Goal: Task Accomplishment & Management: Complete application form

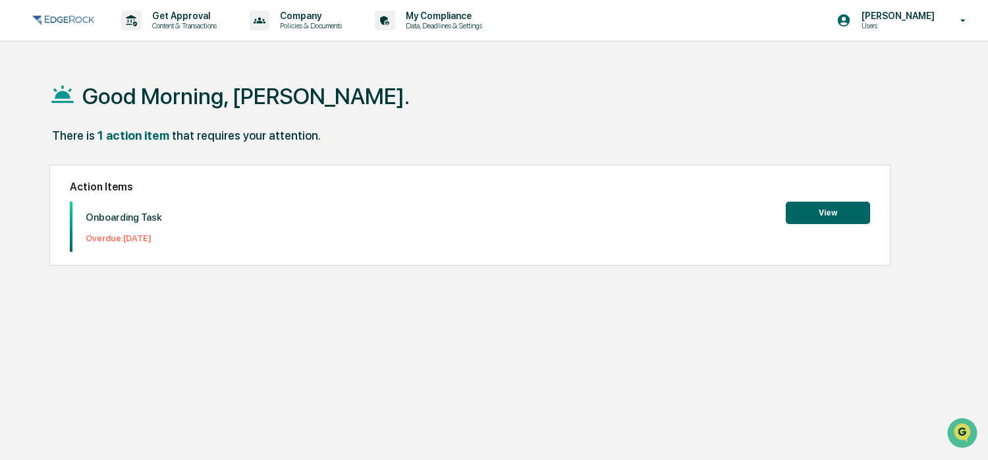
click at [132, 237] on p "Overdue: [DATE]" at bounding box center [124, 238] width 76 height 10
click at [847, 211] on button "View" at bounding box center [828, 213] width 84 height 22
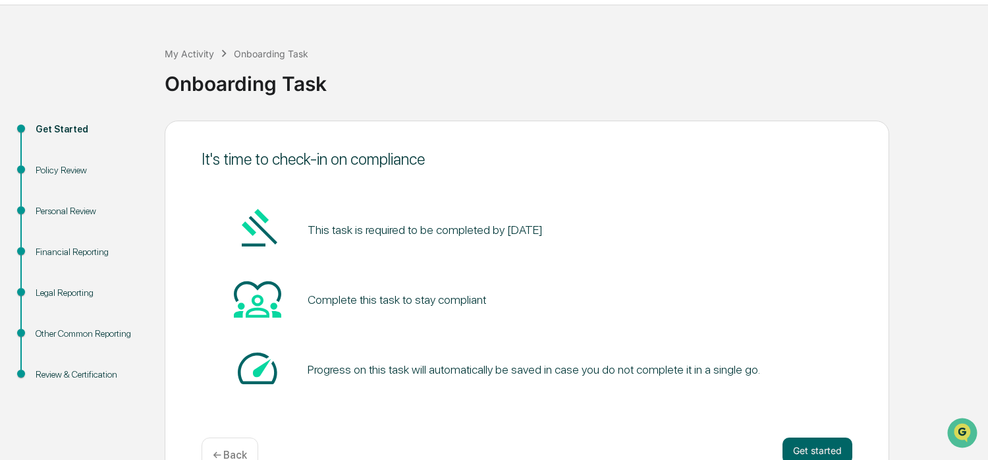
scroll to position [71, 0]
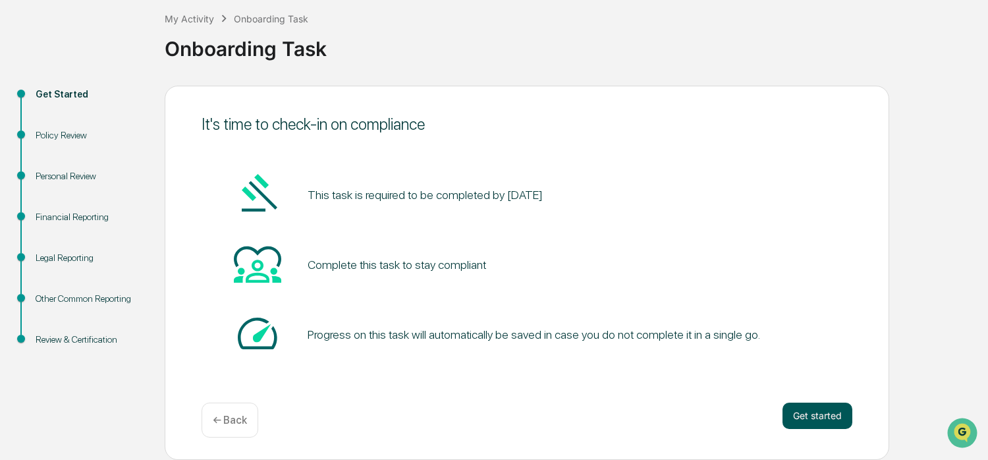
click at [817, 411] on button "Get started" at bounding box center [818, 415] width 70 height 26
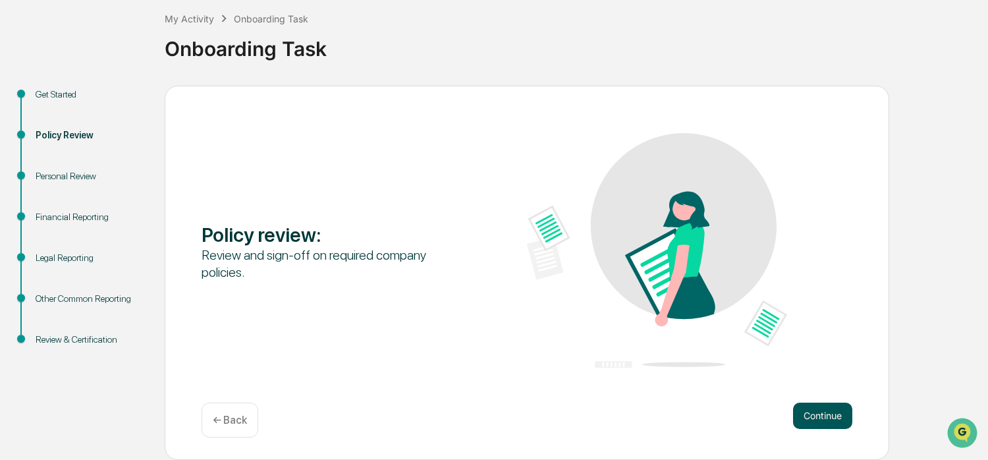
click at [827, 414] on button "Continue" at bounding box center [822, 415] width 59 height 26
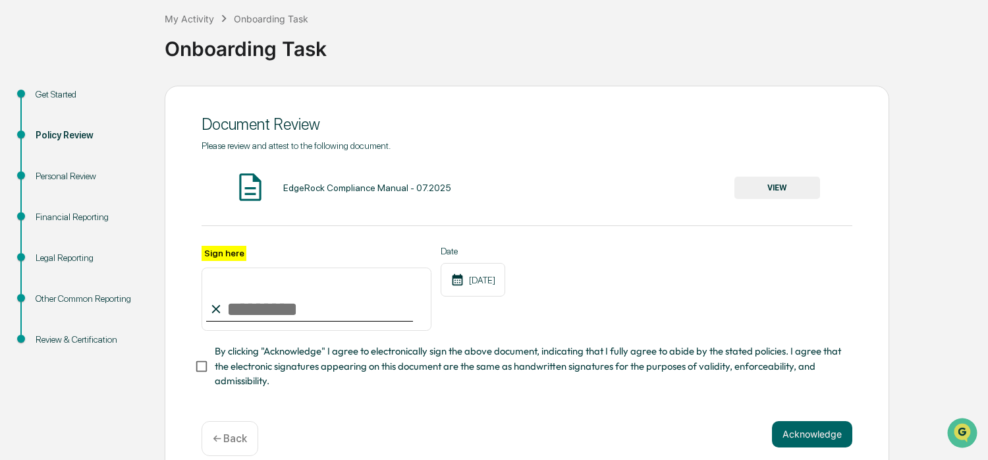
drag, startPoint x: 242, startPoint y: 308, endPoint x: 238, endPoint y: 302, distance: 7.1
click at [242, 308] on input "Sign here" at bounding box center [317, 298] width 230 height 63
click at [223, 250] on label "Sign here" at bounding box center [224, 253] width 45 height 15
click at [223, 267] on input "Sign here" at bounding box center [317, 298] width 230 height 63
type input "**********"
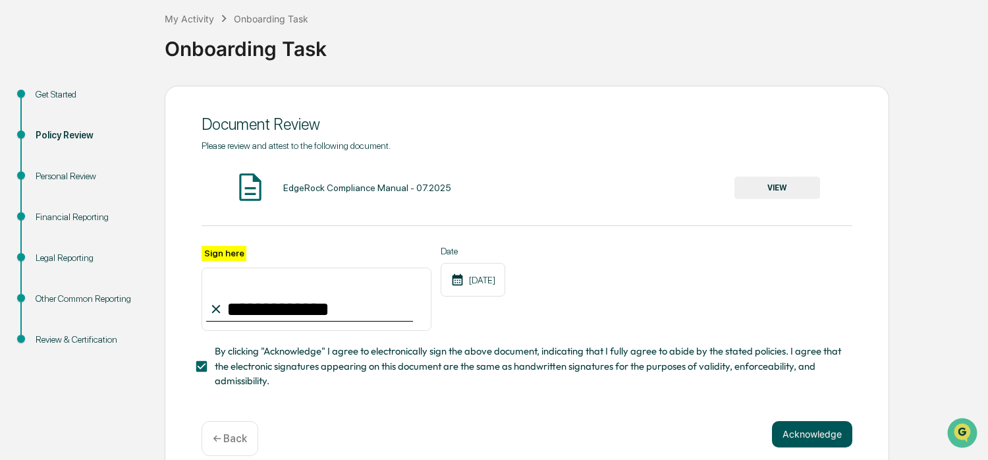
click at [802, 431] on button "Acknowledge" at bounding box center [812, 434] width 80 height 26
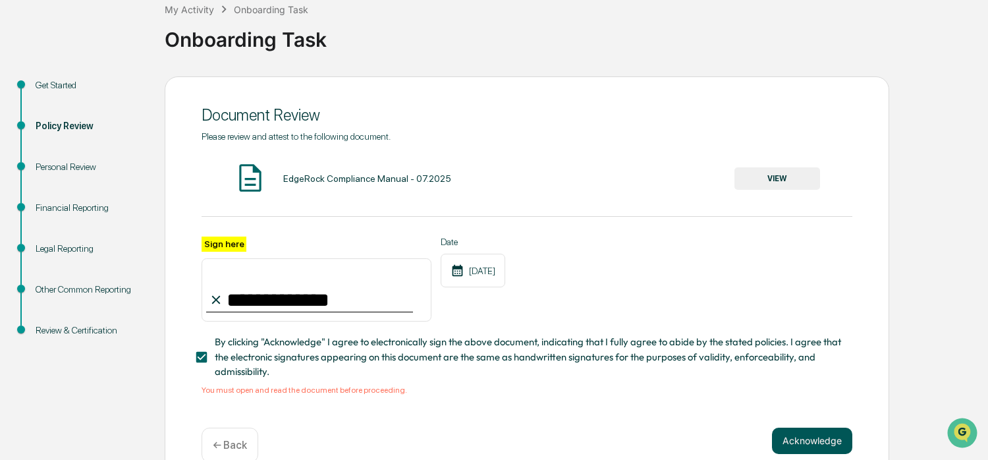
scroll to position [109, 0]
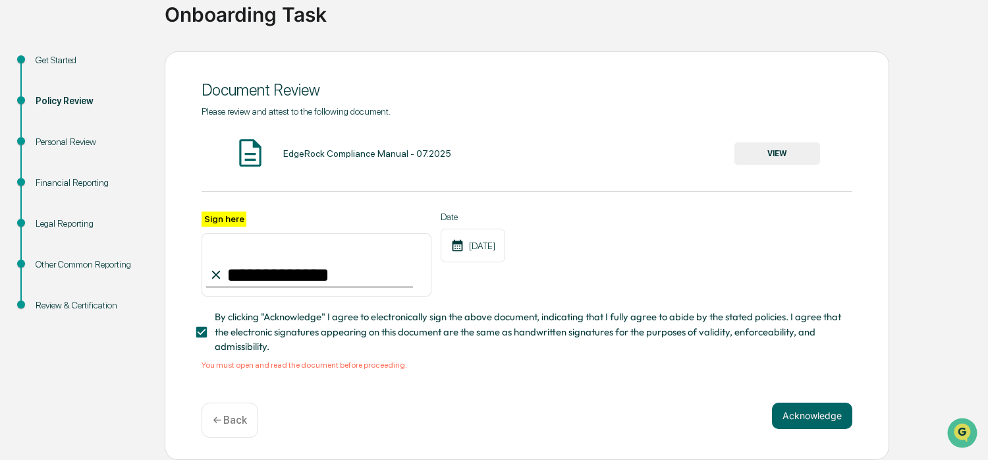
click at [800, 150] on button "VIEW" at bounding box center [777, 153] width 86 height 22
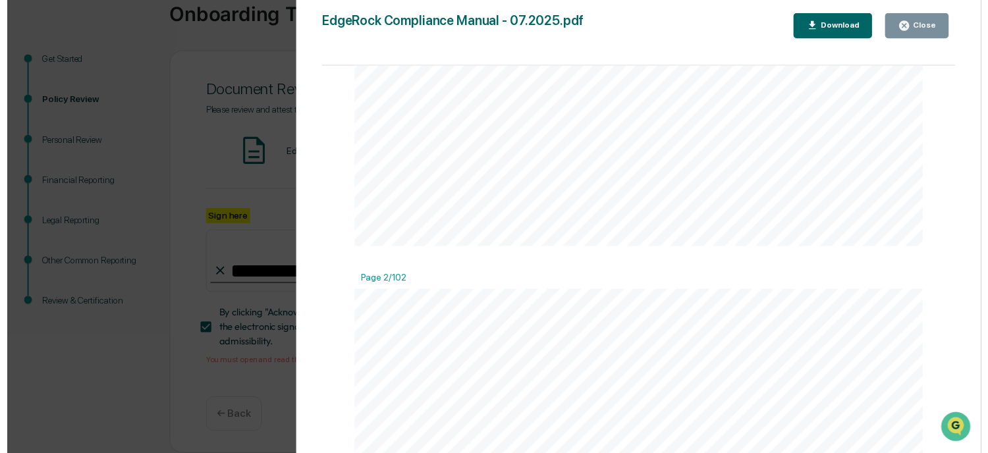
scroll to position [80089, 0]
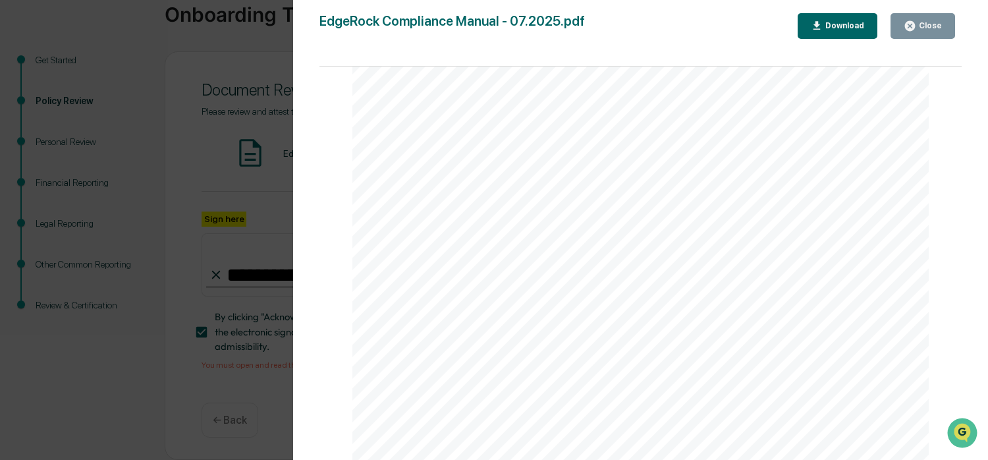
click at [935, 18] on button "Close" at bounding box center [923, 26] width 65 height 26
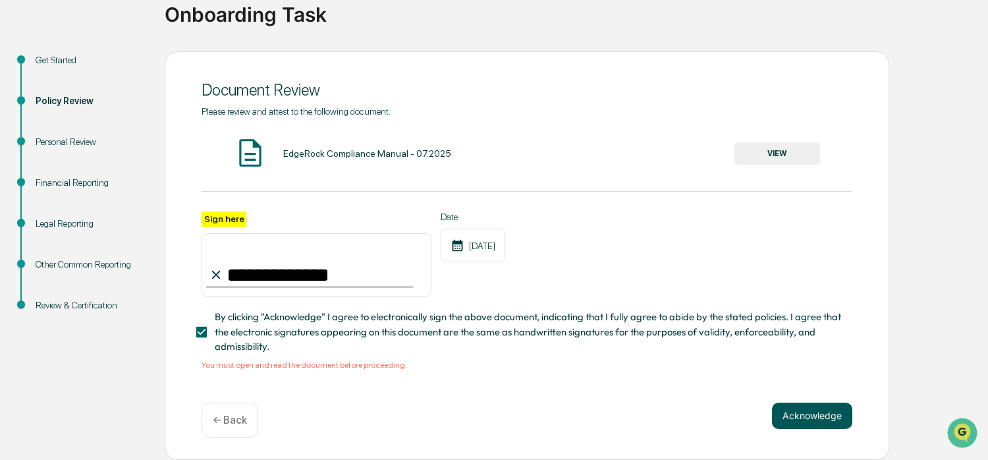
click at [810, 412] on button "Acknowledge" at bounding box center [812, 415] width 80 height 26
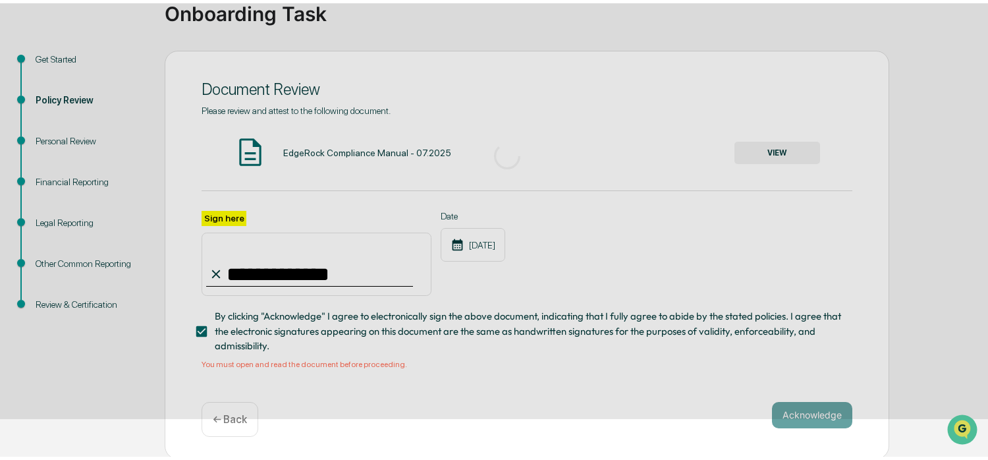
scroll to position [71, 0]
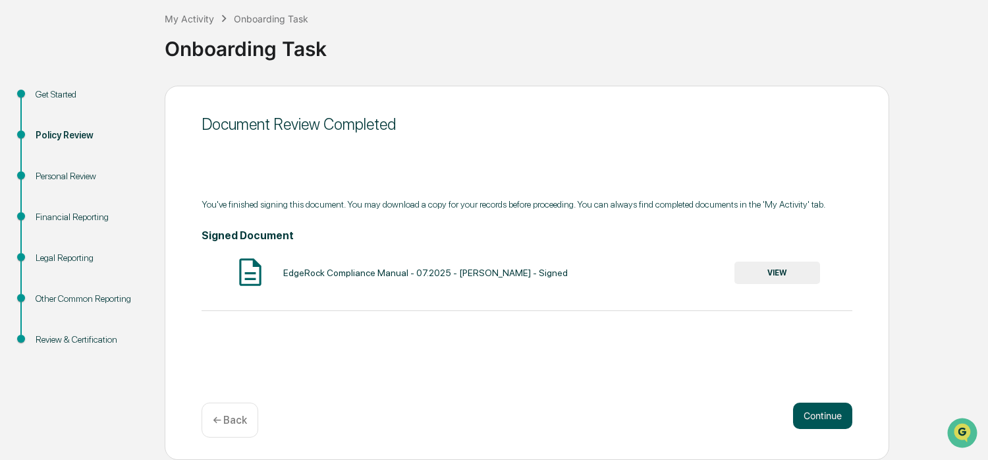
click at [834, 422] on button "Continue" at bounding box center [822, 415] width 59 height 26
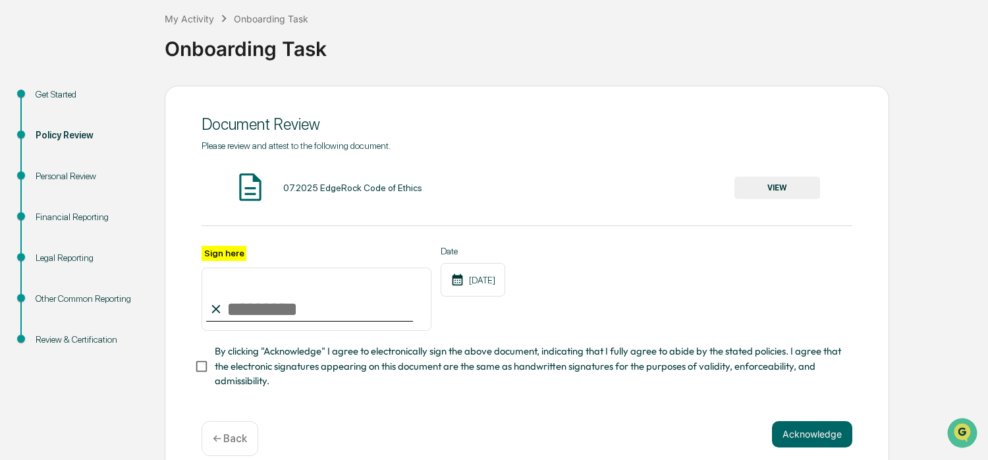
click at [772, 185] on button "VIEW" at bounding box center [777, 188] width 86 height 22
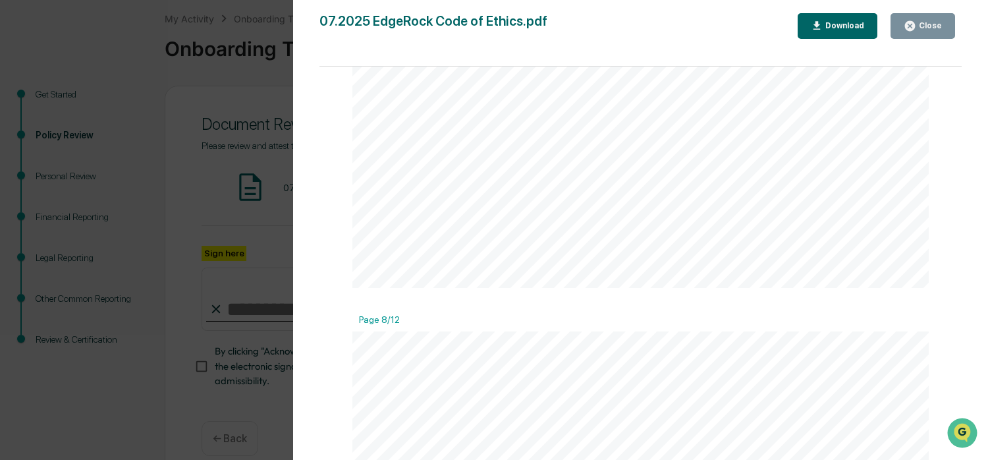
scroll to position [9064, 0]
click at [915, 22] on icon "button" at bounding box center [910, 26] width 10 height 10
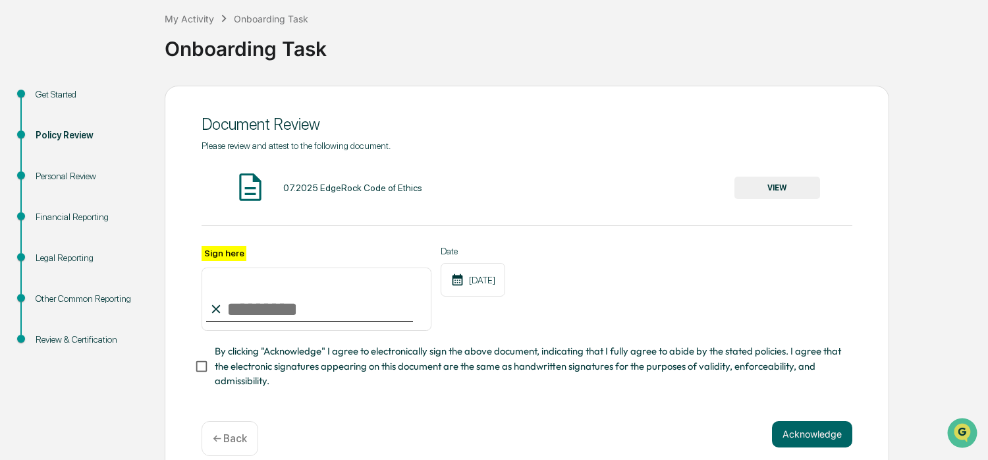
click at [274, 313] on input "Sign here" at bounding box center [317, 298] width 230 height 63
type input "**********"
click at [811, 432] on button "Acknowledge" at bounding box center [812, 434] width 80 height 26
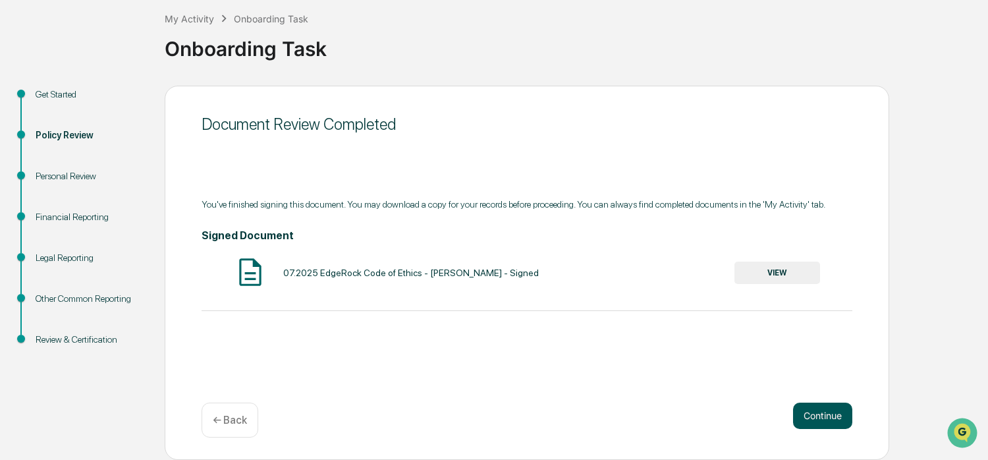
click at [841, 421] on button "Continue" at bounding box center [822, 415] width 59 height 26
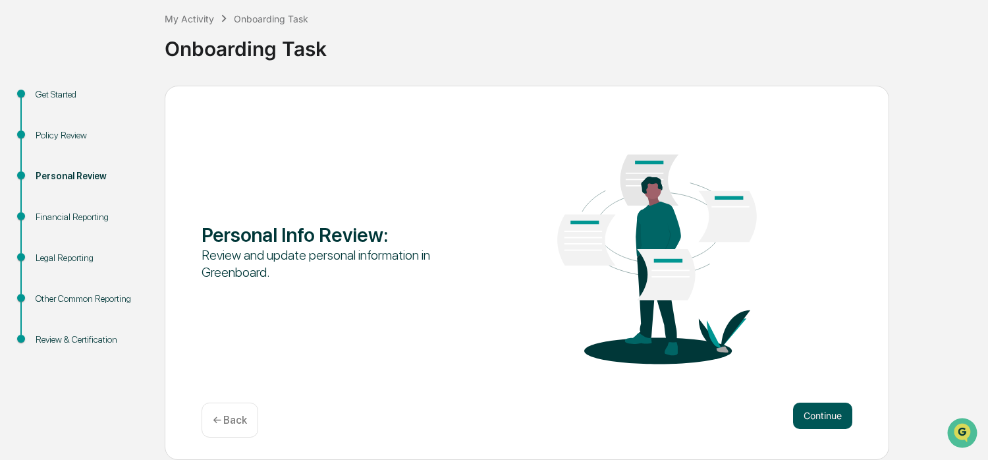
click at [808, 414] on button "Continue" at bounding box center [822, 415] width 59 height 26
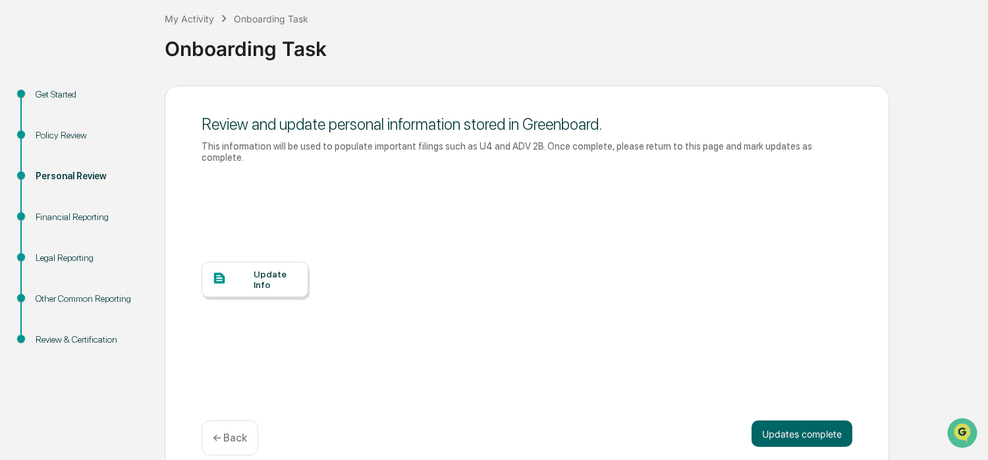
click at [266, 271] on div "Update Info" at bounding box center [276, 279] width 44 height 21
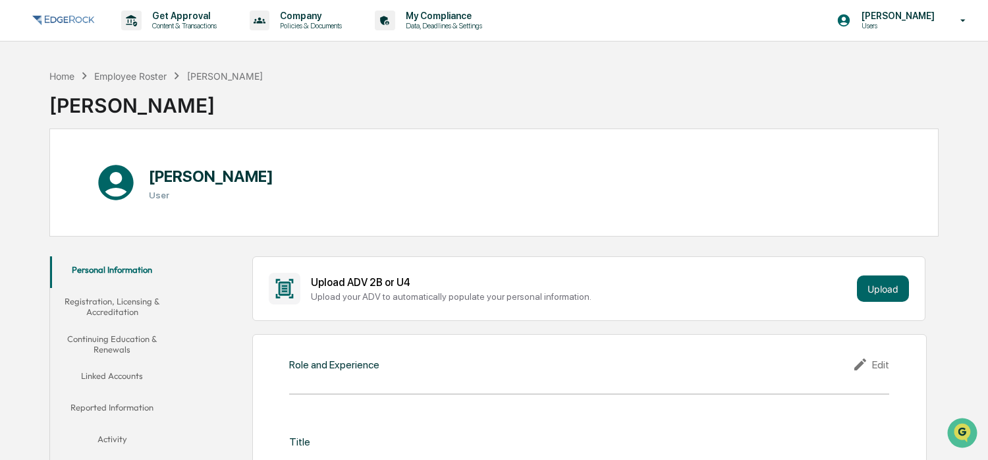
scroll to position [66, 0]
